Goal: Transaction & Acquisition: Purchase product/service

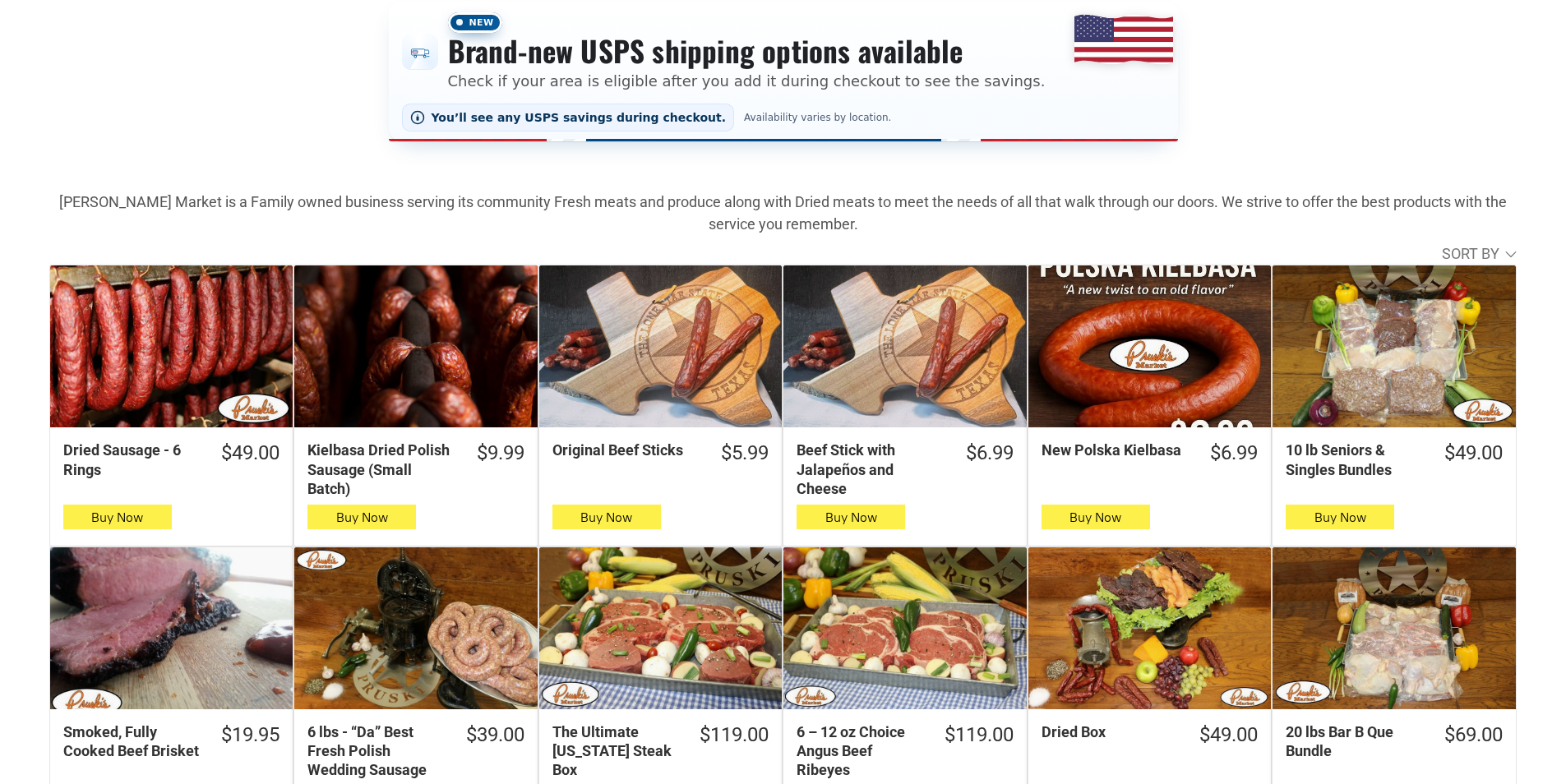
scroll to position [329, 0]
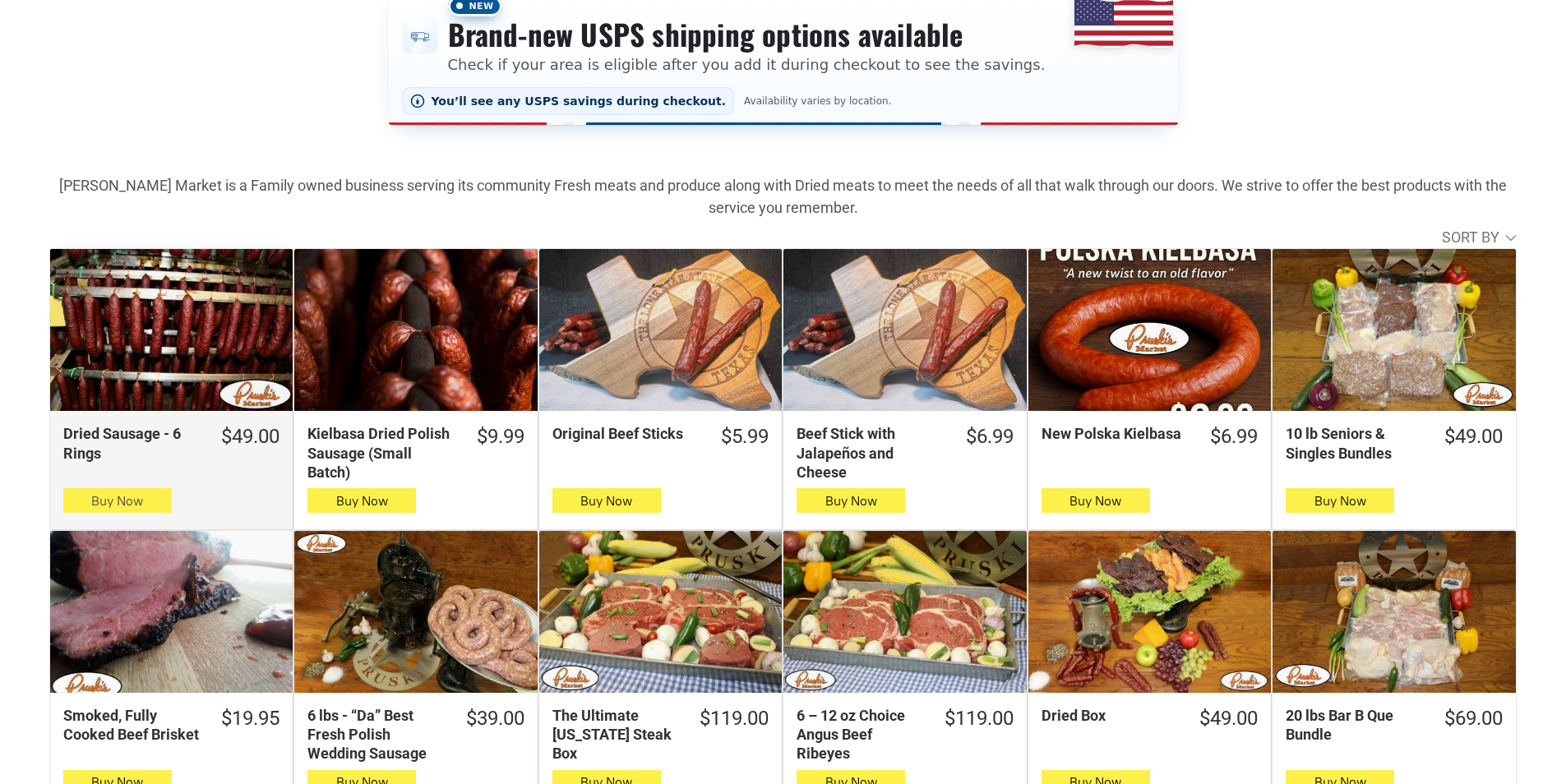
click at [105, 503] on span "Buy Now" at bounding box center [117, 501] width 52 height 16
click at [86, 508] on button "Buy Now" at bounding box center [117, 500] width 109 height 25
click at [128, 512] on span "button" at bounding box center [117, 500] width 24 height 23
